Goal: Complete application form

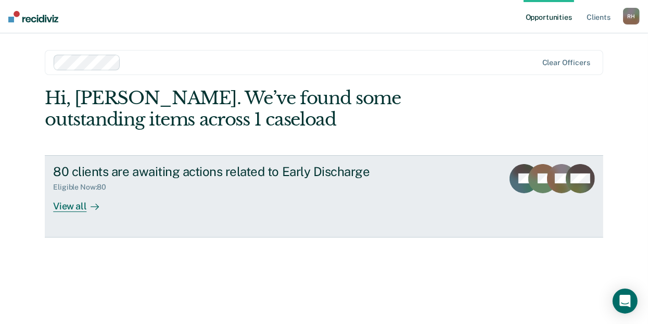
click at [76, 203] on div "View all" at bounding box center [82, 201] width 58 height 20
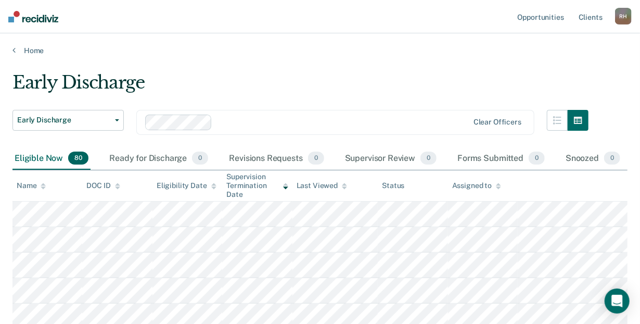
click at [27, 182] on div "Name" at bounding box center [31, 185] width 29 height 9
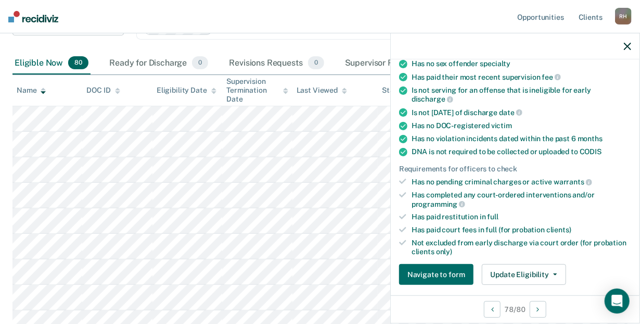
scroll to position [136, 0]
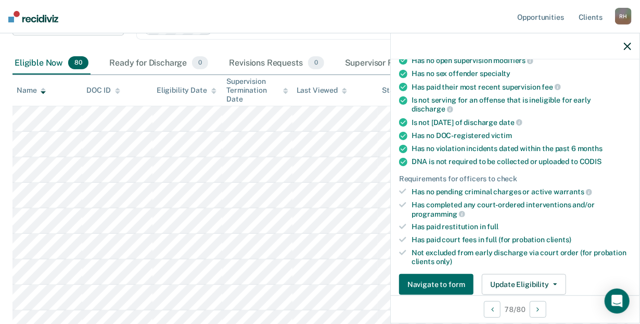
click at [402, 189] on icon at bounding box center [402, 191] width 7 height 6
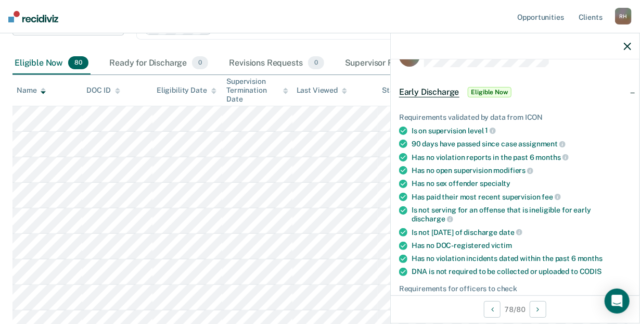
scroll to position [0, 0]
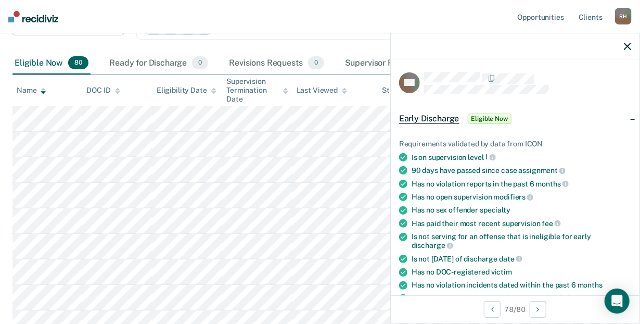
click at [491, 118] on span "Eligible Now" at bounding box center [490, 118] width 44 height 10
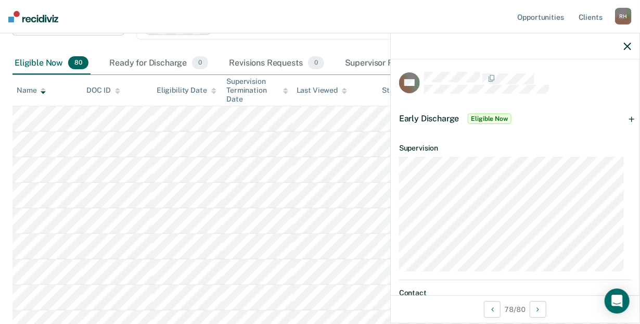
click at [625, 47] on icon "button" at bounding box center [627, 46] width 7 height 7
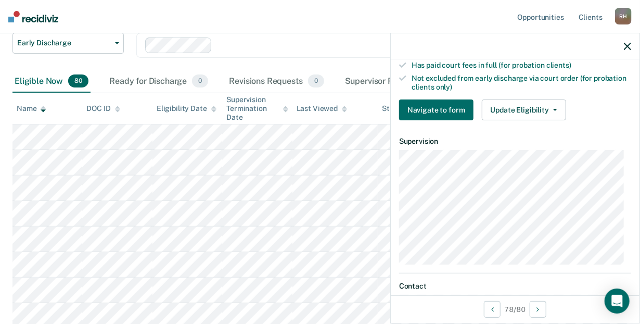
scroll to position [315, 0]
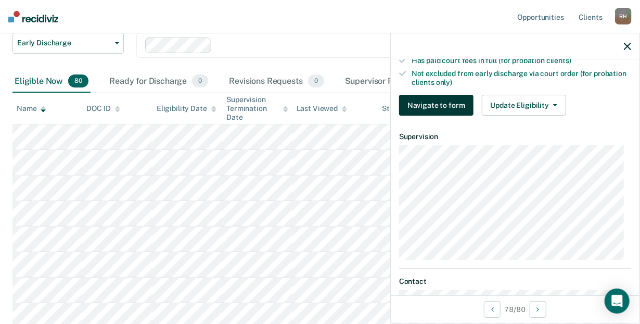
click at [426, 95] on button "Navigate to form" at bounding box center [436, 105] width 74 height 21
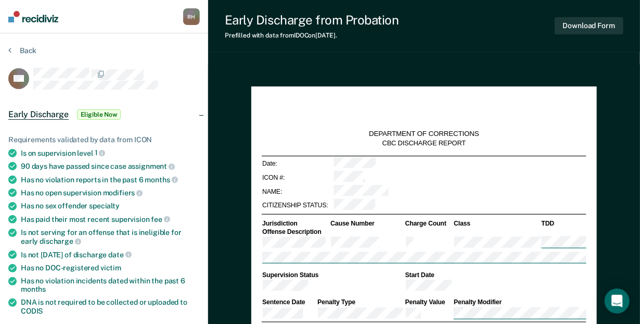
type textarea "x"
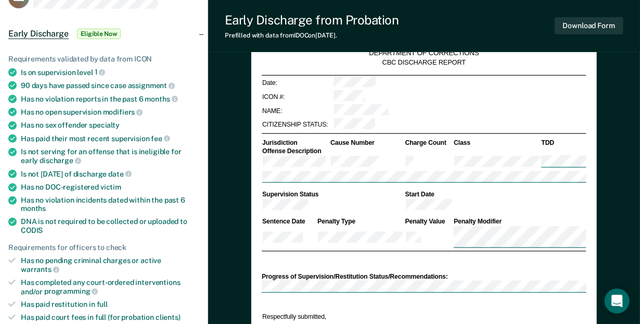
scroll to position [44, 0]
